Goal: Task Accomplishment & Management: Use online tool/utility

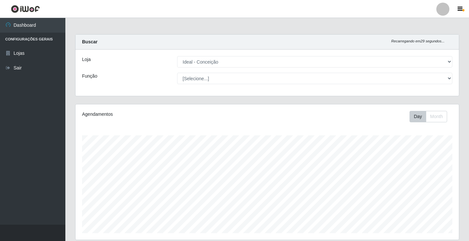
select select "231"
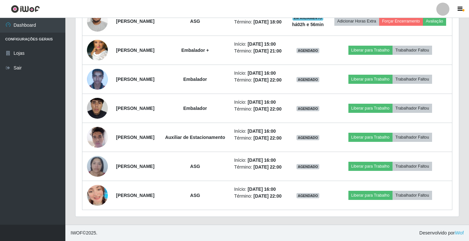
scroll to position [468, 0]
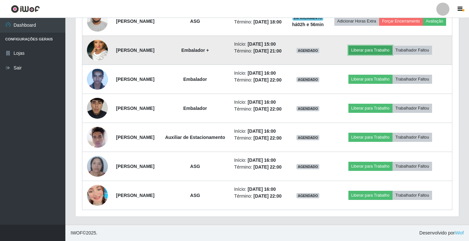
click at [374, 55] on button "Liberar para Trabalho" at bounding box center [370, 50] width 44 height 9
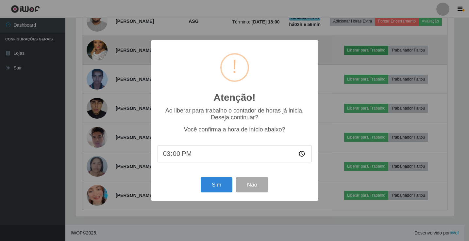
scroll to position [136, 380]
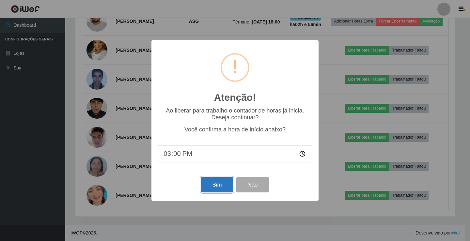
click at [208, 186] on button "Sim" at bounding box center [217, 184] width 32 height 15
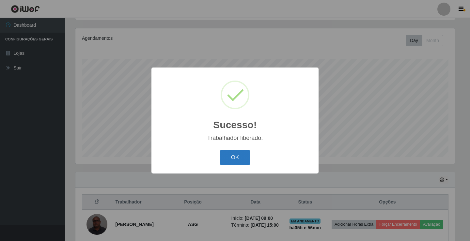
click at [237, 155] on button "OK" at bounding box center [235, 157] width 30 height 15
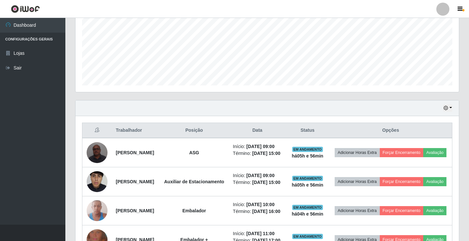
scroll to position [43, 0]
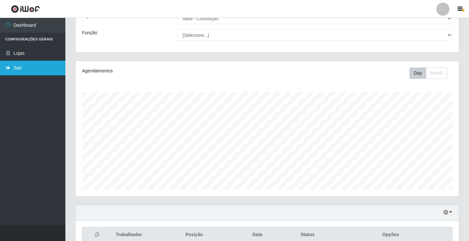
click at [22, 68] on link "Sair" at bounding box center [32, 68] width 65 height 15
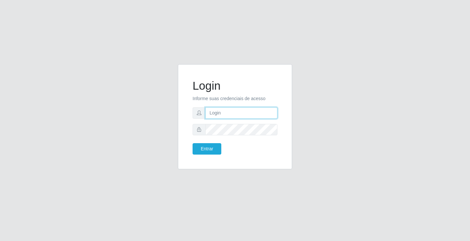
click at [229, 111] on input "text" at bounding box center [241, 112] width 72 height 11
type input "paulo@ideal"
click at [213, 147] on button "Entrar" at bounding box center [207, 148] width 29 height 11
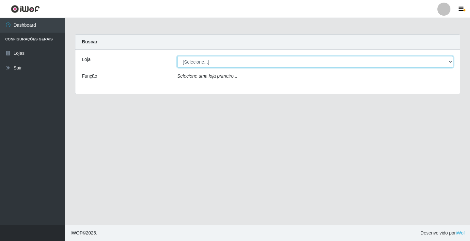
click at [226, 59] on select "[Selecione...] Ideal - Conceição" at bounding box center [315, 61] width 276 height 11
select select "231"
click at [177, 56] on select "[Selecione...] Ideal - Conceição" at bounding box center [315, 61] width 276 height 11
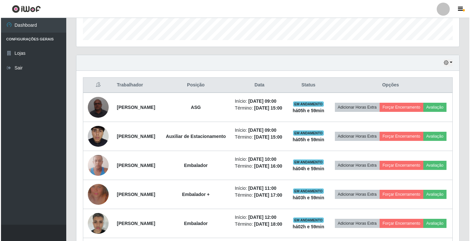
scroll to position [196, 0]
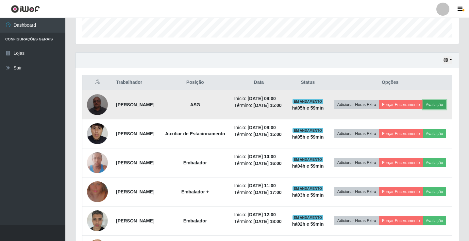
click at [423, 109] on button "Avaliação" at bounding box center [434, 104] width 23 height 9
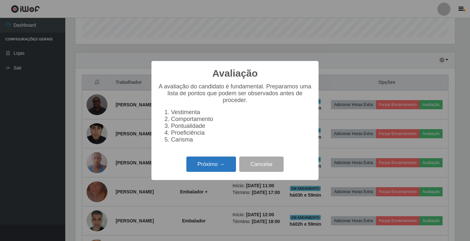
click at [202, 165] on button "Próximo →" at bounding box center [212, 164] width 50 height 15
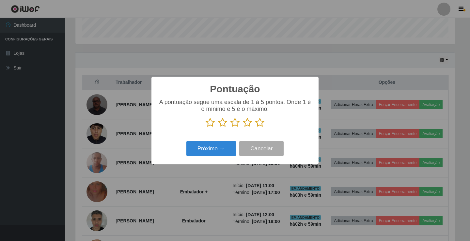
scroll to position [326511, 326266]
click at [246, 124] on icon at bounding box center [247, 123] width 9 height 10
click at [243, 128] on input "radio" at bounding box center [243, 128] width 0 height 0
click at [222, 149] on button "Próximo →" at bounding box center [212, 148] width 50 height 15
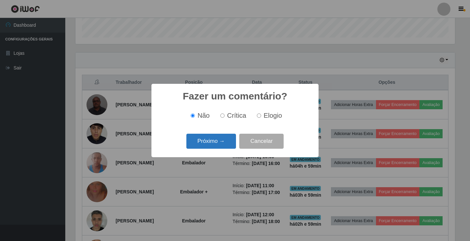
click at [229, 142] on button "Próximo →" at bounding box center [212, 141] width 50 height 15
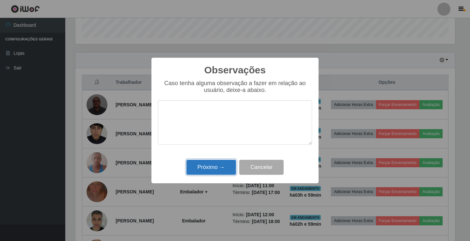
click at [219, 167] on button "Próximo →" at bounding box center [212, 167] width 50 height 15
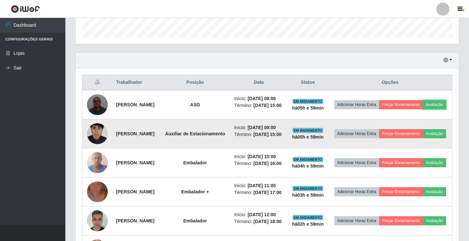
scroll to position [229, 0]
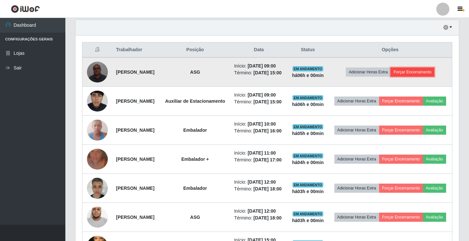
click at [434, 77] on button "Forçar Encerramento" at bounding box center [412, 72] width 44 height 9
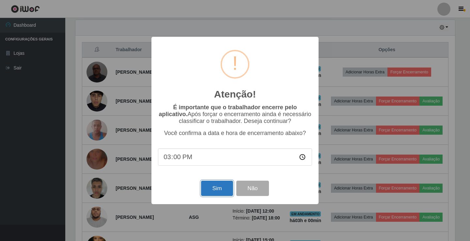
click at [221, 190] on button "Sim" at bounding box center [217, 188] width 32 height 15
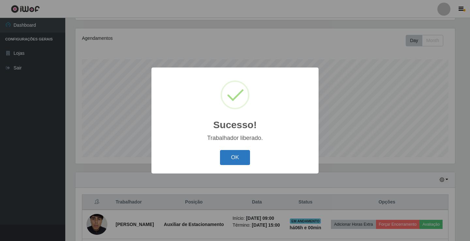
click at [228, 160] on button "OK" at bounding box center [235, 157] width 30 height 15
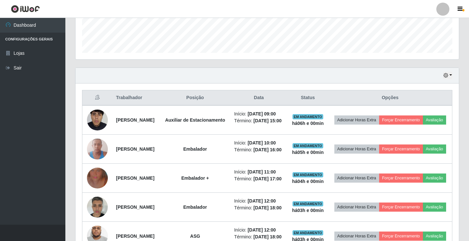
scroll to position [207, 0]
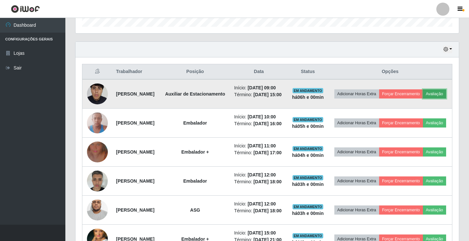
click at [423, 99] on button "Avaliação" at bounding box center [434, 94] width 23 height 9
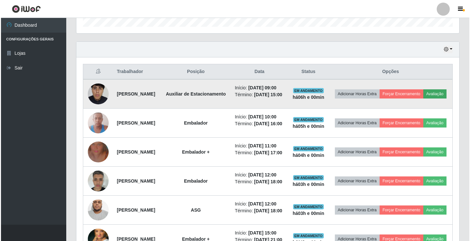
scroll to position [136, 380]
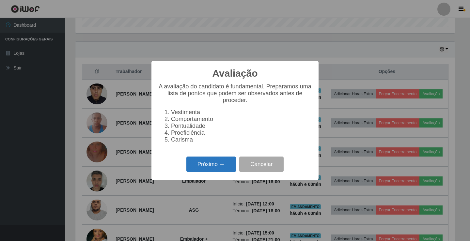
click at [213, 170] on button "Próximo →" at bounding box center [212, 164] width 50 height 15
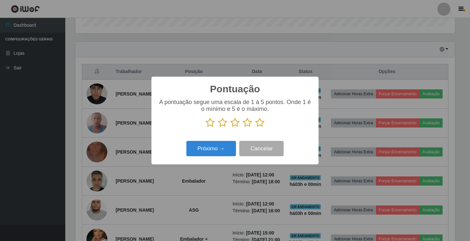
scroll to position [326511, 326266]
click at [246, 123] on icon at bounding box center [247, 123] width 9 height 10
click at [243, 128] on input "radio" at bounding box center [243, 128] width 0 height 0
click at [228, 147] on button "Próximo →" at bounding box center [212, 148] width 50 height 15
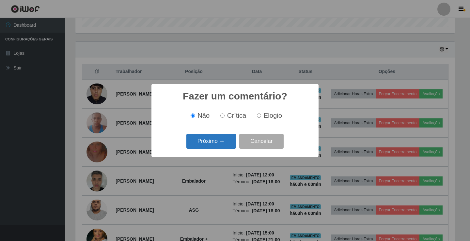
click at [227, 145] on button "Próximo →" at bounding box center [212, 141] width 50 height 15
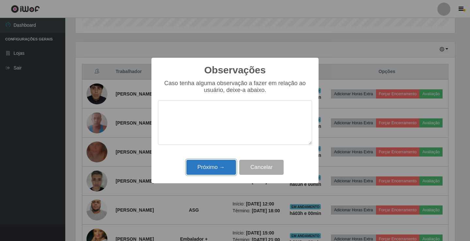
click at [221, 166] on button "Próximo →" at bounding box center [212, 167] width 50 height 15
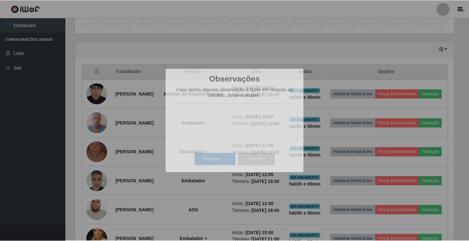
scroll to position [136, 383]
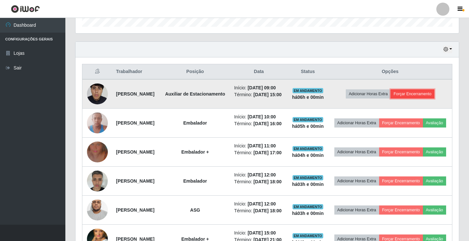
click at [418, 99] on button "Forçar Encerramento" at bounding box center [412, 94] width 44 height 9
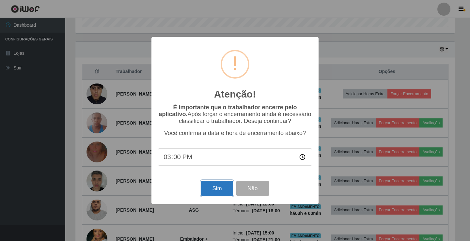
click at [217, 188] on button "Sim" at bounding box center [217, 188] width 32 height 15
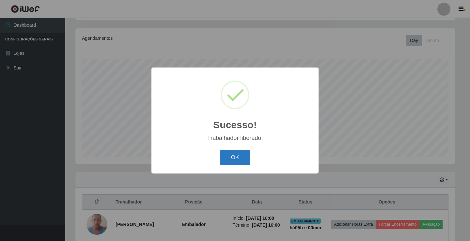
click at [234, 152] on button "OK" at bounding box center [235, 157] width 30 height 15
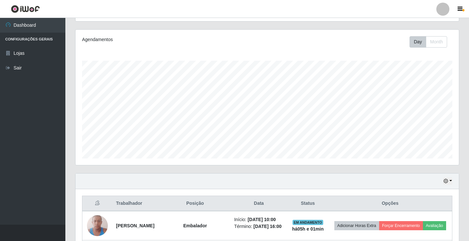
scroll to position [11, 0]
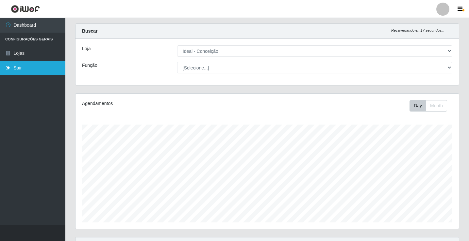
click at [22, 68] on link "Sair" at bounding box center [32, 68] width 65 height 15
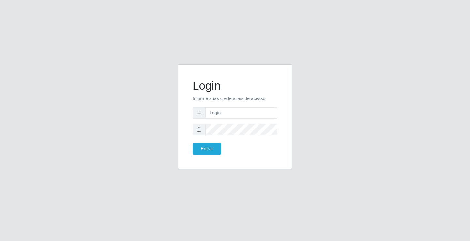
click at [137, 151] on div "Login Informe suas credenciais de acesso Entrar" at bounding box center [235, 120] width 372 height 113
click at [236, 114] on input "text" at bounding box center [241, 112] width 72 height 11
type input "A"
type input "anacarla@ideal"
click at [208, 151] on button "Entrar" at bounding box center [207, 148] width 29 height 11
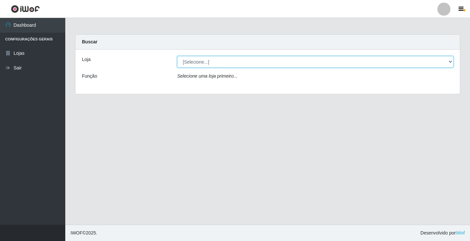
click at [449, 62] on select "[Selecione...] Ideal - Conceição" at bounding box center [315, 61] width 276 height 11
select select "231"
click at [177, 56] on select "[Selecione...] Ideal - Conceição" at bounding box center [315, 61] width 276 height 11
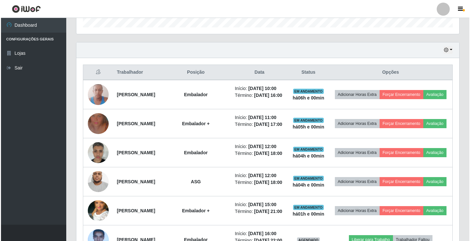
scroll to position [190, 0]
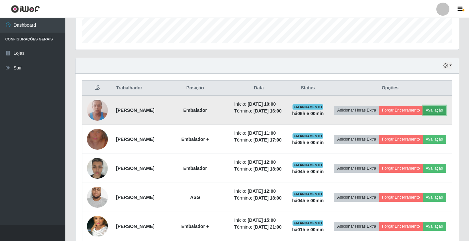
click at [423, 115] on button "Avaliação" at bounding box center [434, 110] width 23 height 9
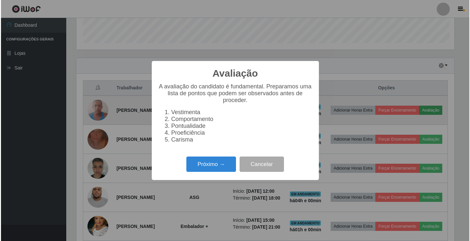
scroll to position [136, 380]
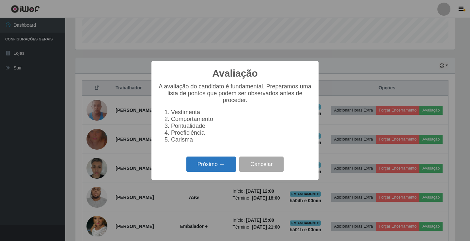
click at [213, 171] on button "Próximo →" at bounding box center [212, 164] width 50 height 15
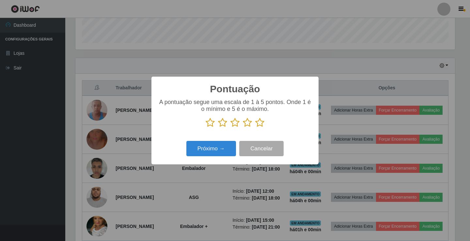
click at [258, 124] on icon at bounding box center [259, 123] width 9 height 10
click at [255, 128] on input "radio" at bounding box center [255, 128] width 0 height 0
click at [225, 145] on button "Próximo →" at bounding box center [212, 148] width 50 height 15
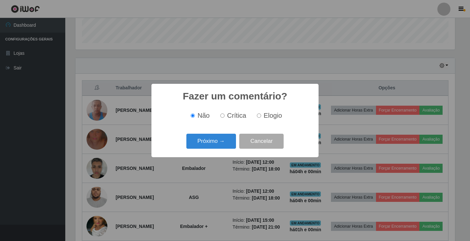
click at [225, 145] on button "Próximo →" at bounding box center [212, 141] width 50 height 15
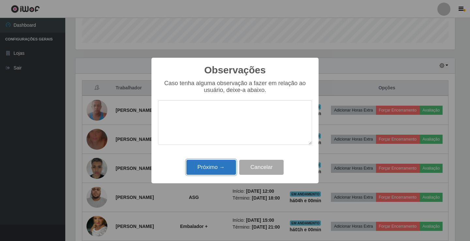
click at [221, 163] on button "Próximo →" at bounding box center [212, 167] width 50 height 15
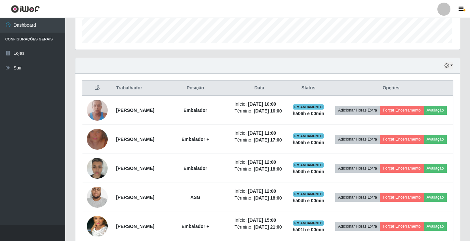
scroll to position [136, 383]
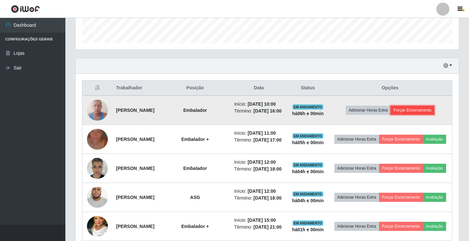
click at [408, 115] on button "Forçar Encerramento" at bounding box center [412, 110] width 44 height 9
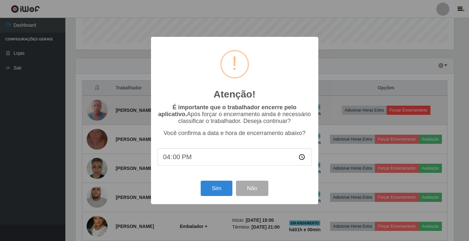
scroll to position [136, 380]
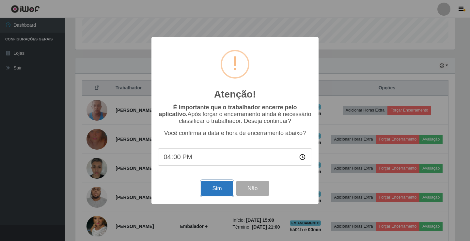
click at [205, 188] on button "Sim" at bounding box center [217, 188] width 32 height 15
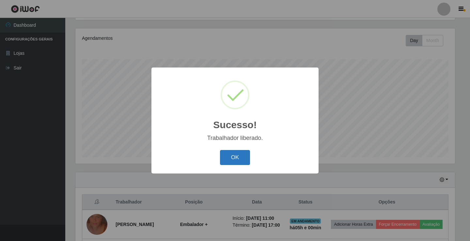
click at [236, 153] on button "OK" at bounding box center [235, 157] width 30 height 15
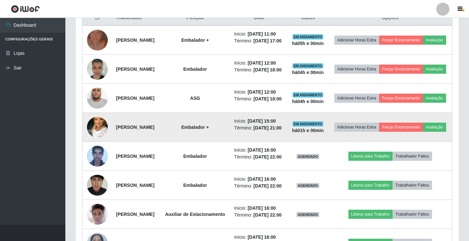
scroll to position [272, 0]
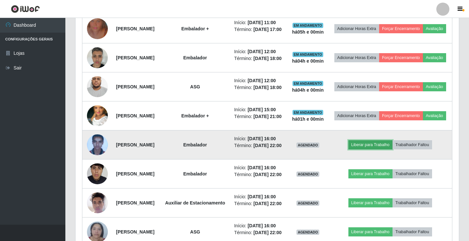
click at [369, 150] on button "Liberar para Trabalho" at bounding box center [370, 144] width 44 height 9
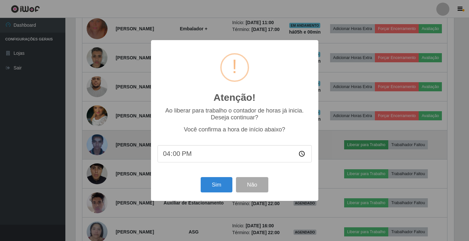
scroll to position [136, 380]
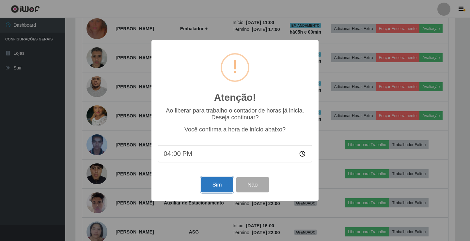
click at [224, 191] on button "Sim" at bounding box center [217, 184] width 32 height 15
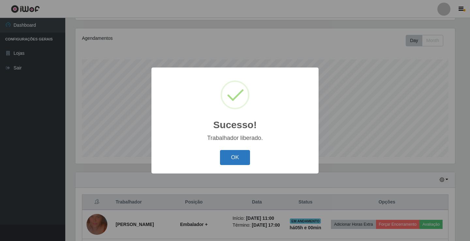
click at [234, 154] on button "OK" at bounding box center [235, 157] width 30 height 15
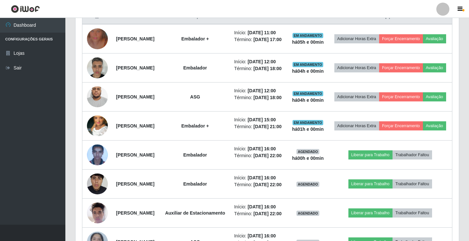
scroll to position [0, 0]
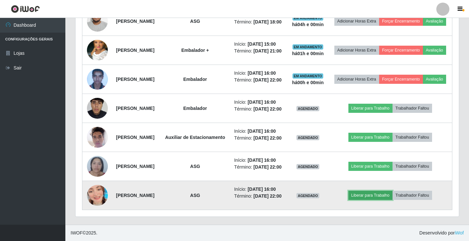
click at [370, 191] on button "Liberar para Trabalho" at bounding box center [370, 195] width 44 height 9
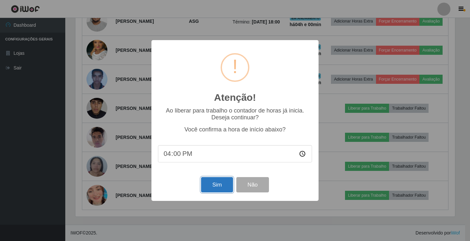
click at [225, 189] on button "Sim" at bounding box center [217, 184] width 32 height 15
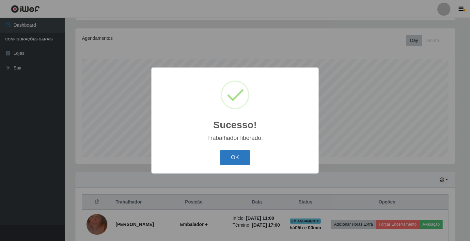
click at [229, 163] on button "OK" at bounding box center [235, 157] width 30 height 15
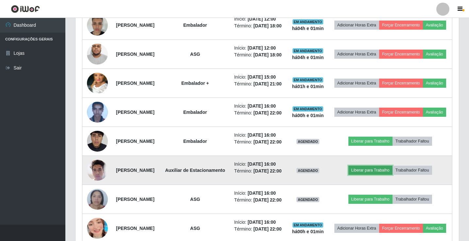
click at [381, 175] on button "Liberar para Trabalho" at bounding box center [370, 170] width 44 height 9
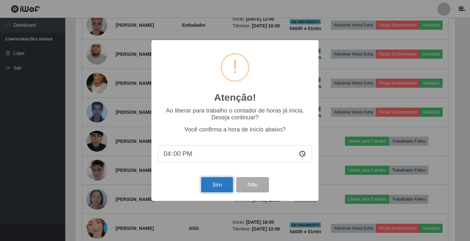
click at [225, 189] on button "Sim" at bounding box center [217, 184] width 32 height 15
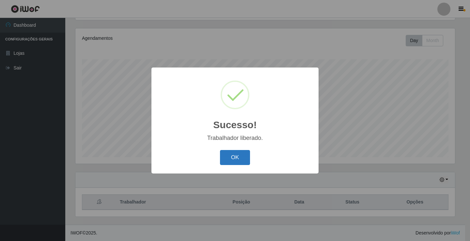
click at [231, 162] on button "OK" at bounding box center [235, 157] width 30 height 15
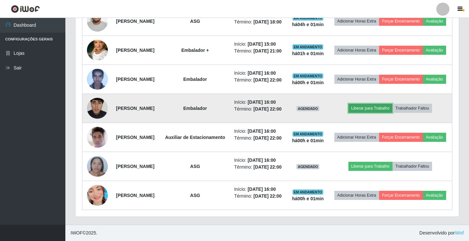
click at [390, 104] on button "Liberar para Trabalho" at bounding box center [370, 108] width 44 height 9
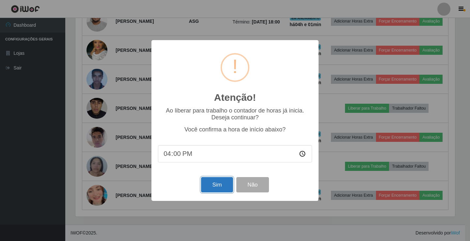
click at [204, 191] on button "Sim" at bounding box center [217, 184] width 32 height 15
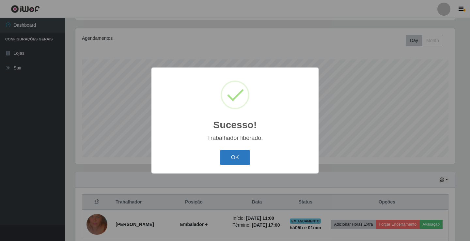
click at [225, 157] on button "OK" at bounding box center [235, 157] width 30 height 15
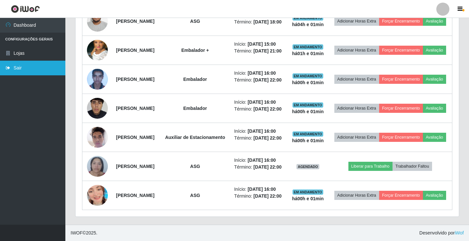
click at [45, 71] on link "Sair" at bounding box center [32, 68] width 65 height 15
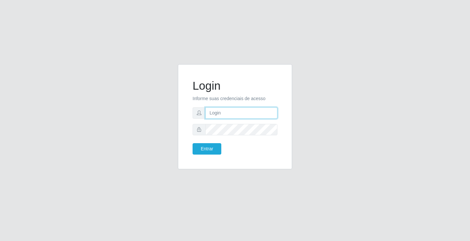
click at [266, 110] on input "text" at bounding box center [241, 112] width 72 height 11
type input "anacarla@ideal"
click at [205, 150] on button "Entrar" at bounding box center [207, 148] width 29 height 11
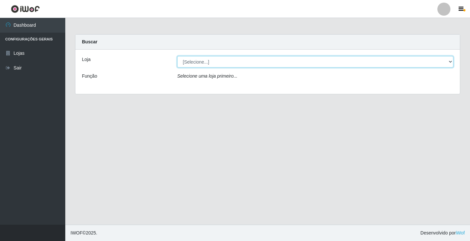
click at [449, 62] on select "[Selecione...] Ideal - Conceição" at bounding box center [315, 61] width 276 height 11
select select "231"
click at [177, 56] on select "[Selecione...] Ideal - Conceição" at bounding box center [315, 61] width 276 height 11
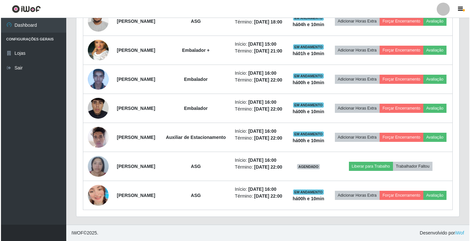
scroll to position [382, 0]
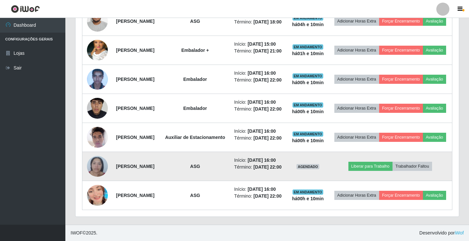
click at [102, 154] on img at bounding box center [97, 167] width 21 height 28
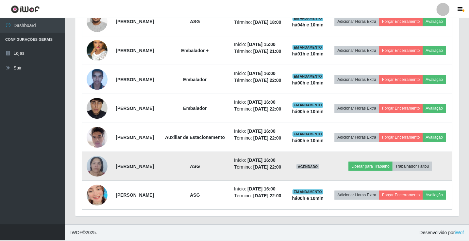
scroll to position [136, 380]
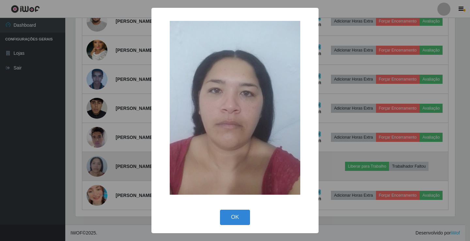
click at [102, 154] on div "× OK Cancel" at bounding box center [235, 120] width 470 height 241
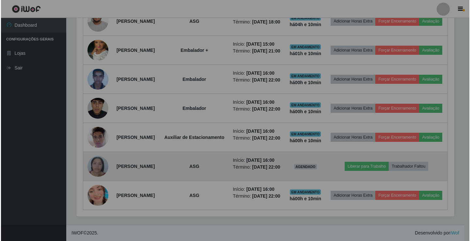
scroll to position [136, 383]
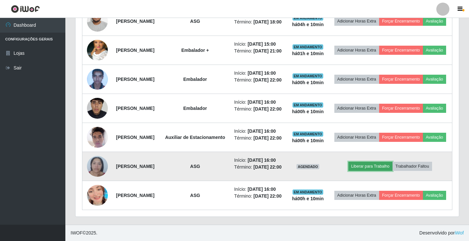
click at [383, 162] on button "Liberar para Trabalho" at bounding box center [370, 166] width 44 height 9
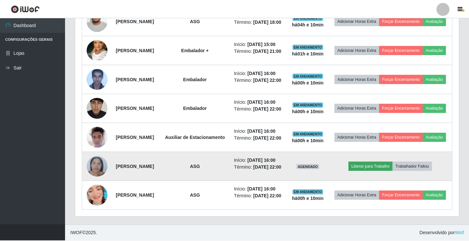
scroll to position [136, 380]
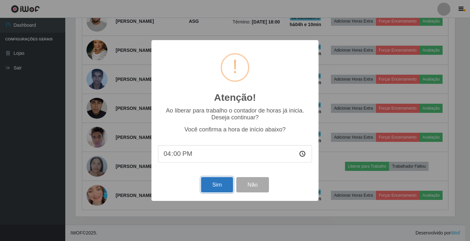
click at [209, 188] on button "Sim" at bounding box center [217, 184] width 32 height 15
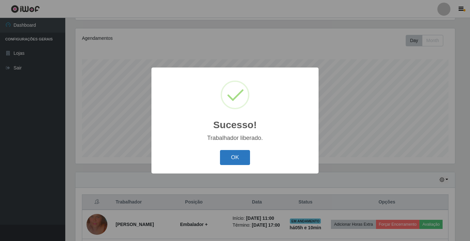
click at [235, 160] on button "OK" at bounding box center [235, 157] width 30 height 15
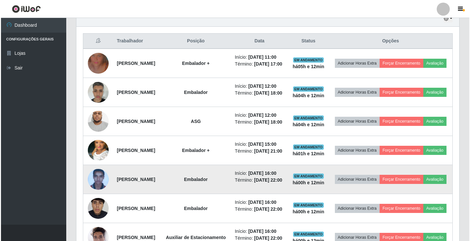
scroll to position [239, 0]
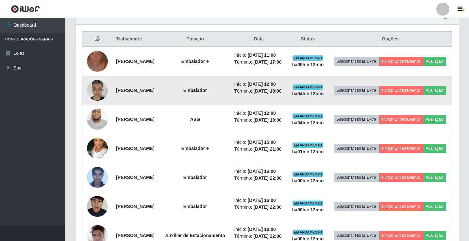
click at [103, 97] on img at bounding box center [97, 90] width 21 height 28
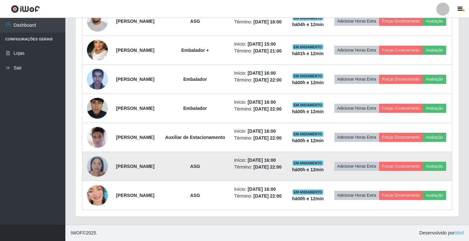
scroll to position [382, 0]
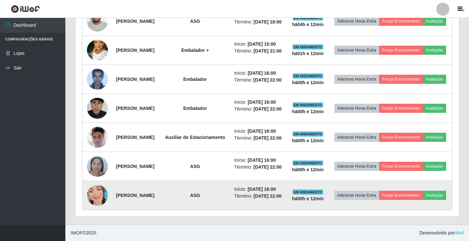
click at [98, 192] on img at bounding box center [97, 195] width 21 height 37
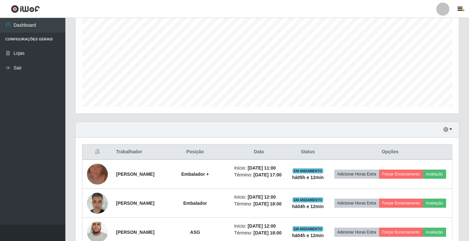
scroll to position [55, 0]
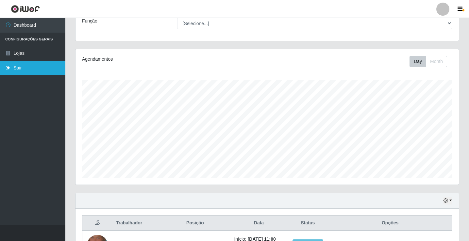
click at [46, 67] on link "Sair" at bounding box center [32, 68] width 65 height 15
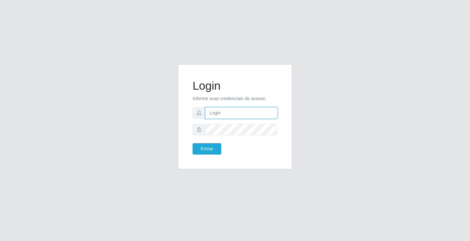
click at [209, 110] on input "text" at bounding box center [241, 112] width 72 height 11
type input "[PERSON_NAME]"
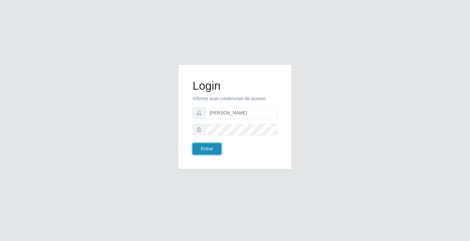
click at [211, 146] on button "Entrar" at bounding box center [207, 148] width 29 height 11
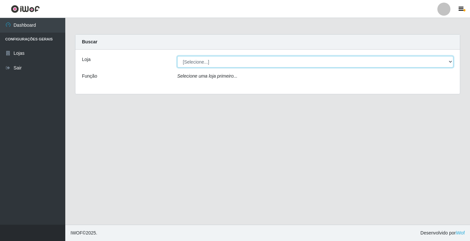
click at [201, 62] on select "[Selecione...] Ideal - Conceição" at bounding box center [315, 61] width 276 height 11
select select "231"
click at [177, 56] on select "[Selecione...] Ideal - Conceição" at bounding box center [315, 61] width 276 height 11
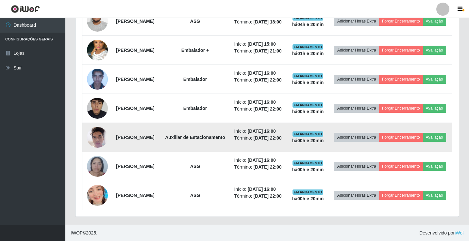
scroll to position [382, 0]
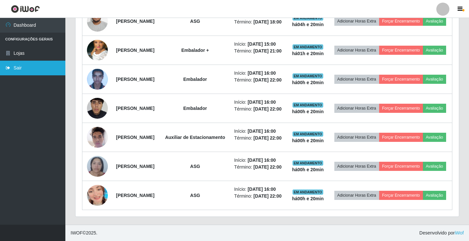
click at [20, 71] on link "Sair" at bounding box center [32, 68] width 65 height 15
